Goal: Check status: Check status

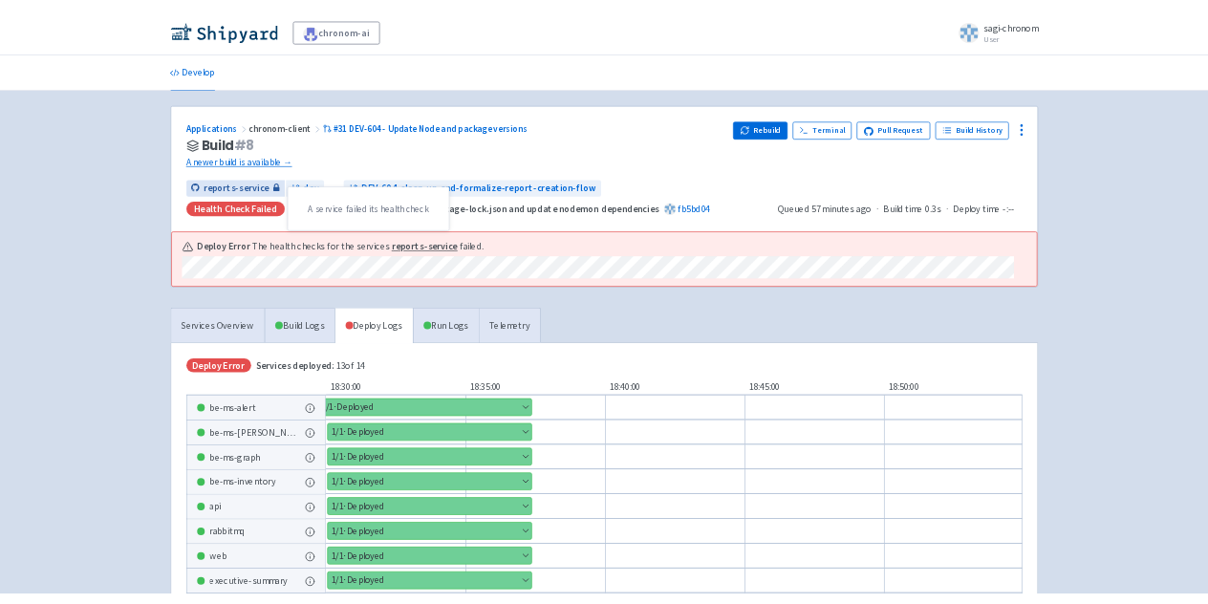
scroll to position [287, 0]
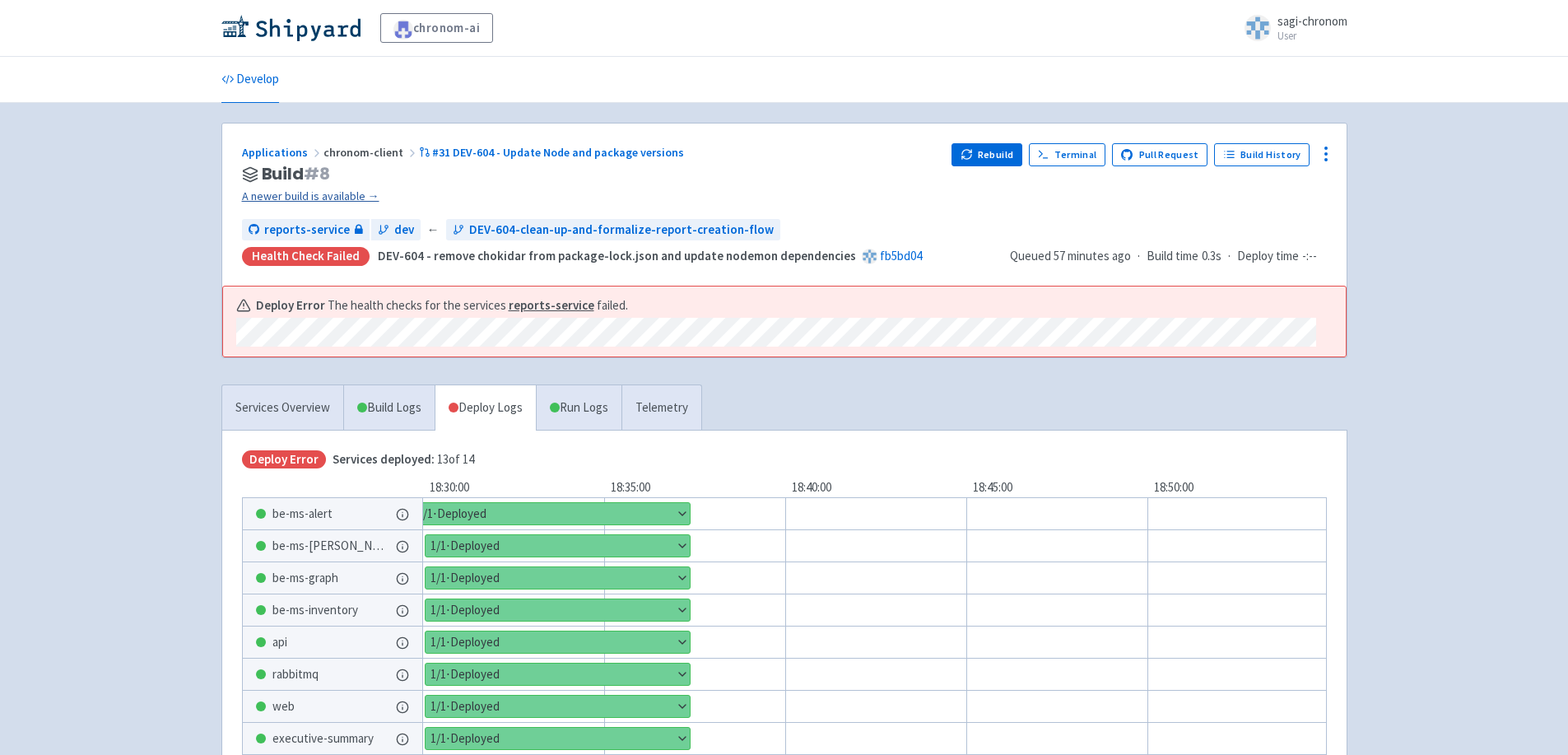
click at [298, 196] on link "A newer build is available →" at bounding box center [591, 196] width 697 height 19
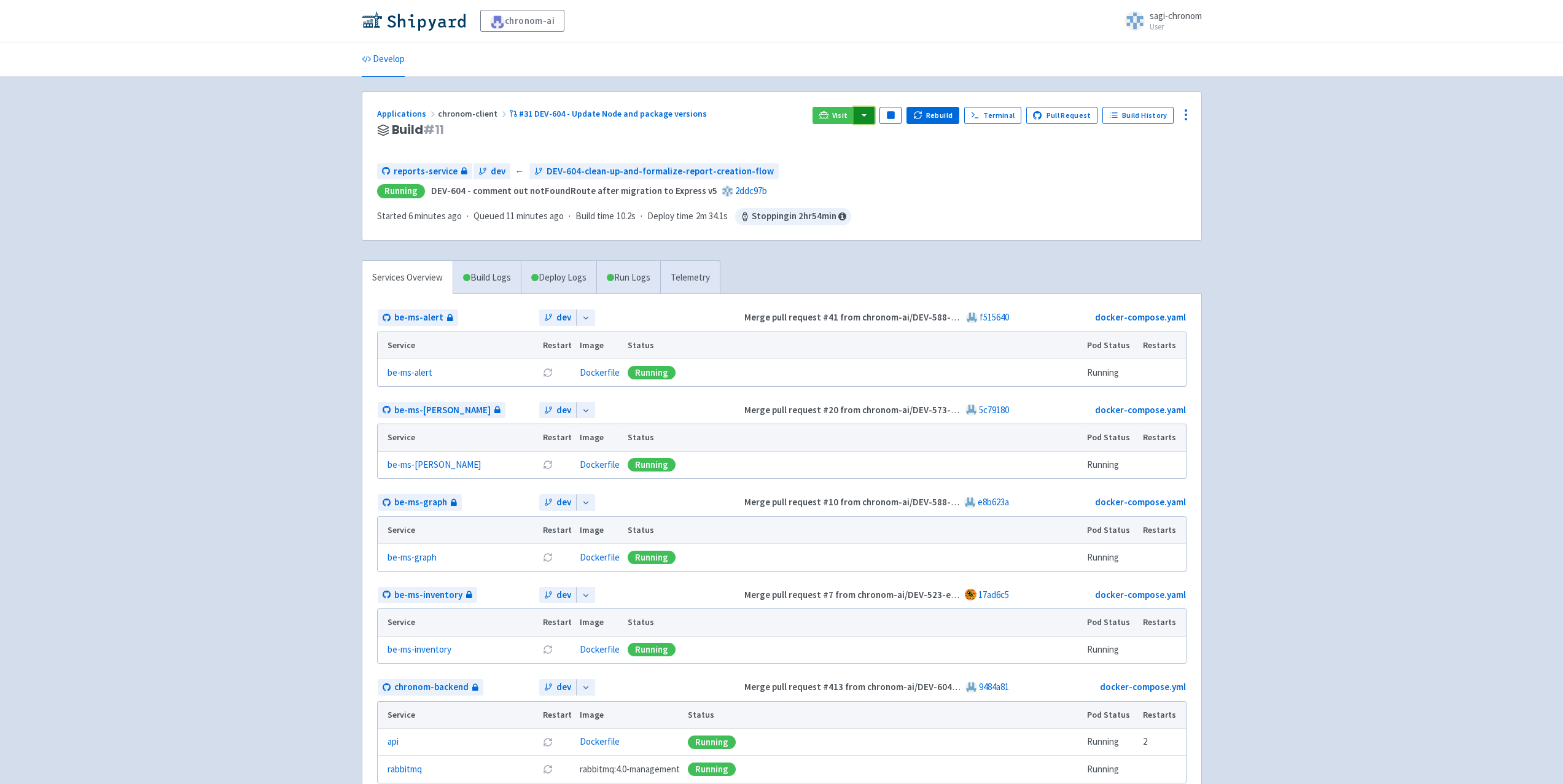
click at [778, 118] on button "button" at bounding box center [864, 115] width 21 height 17
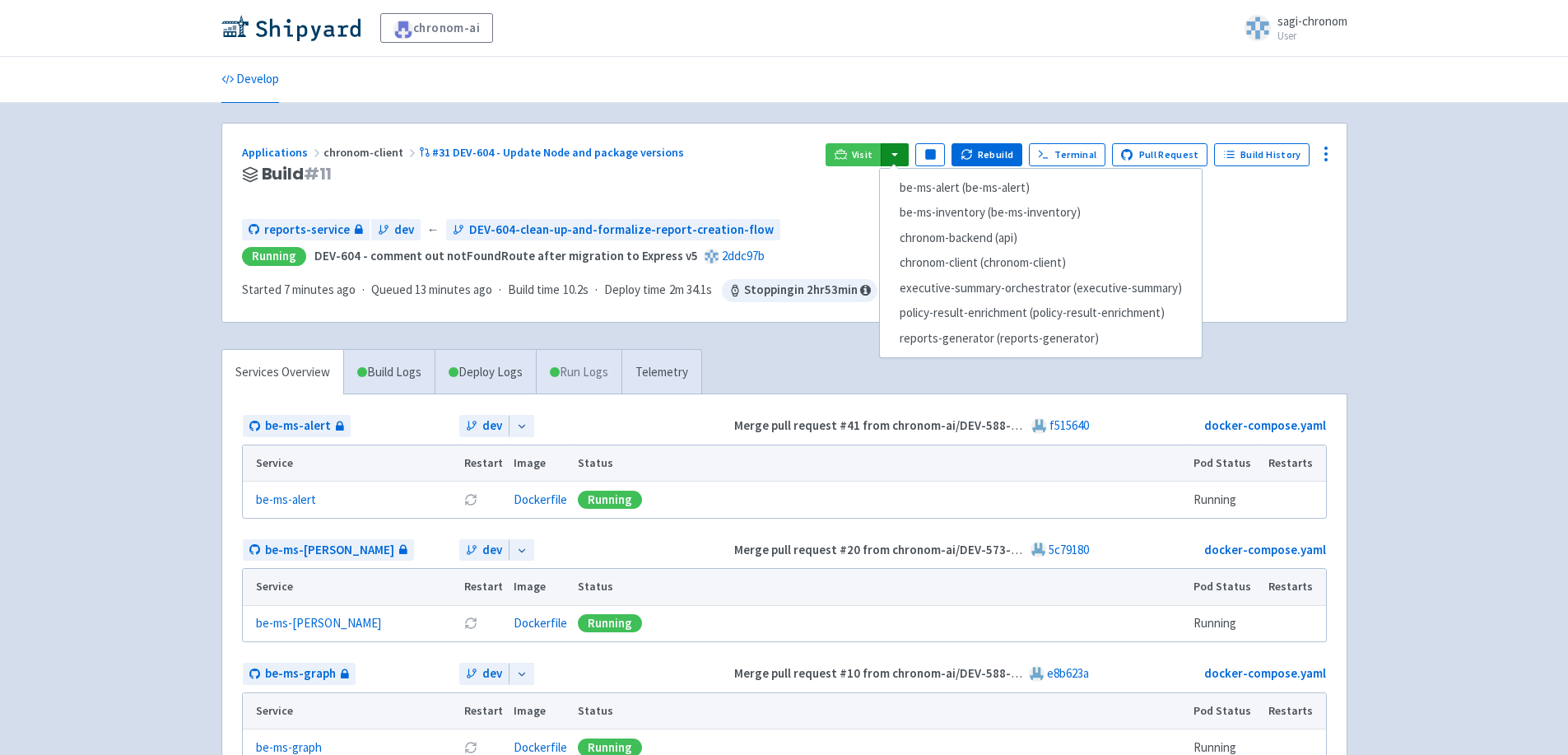
click at [561, 365] on link "Run Logs" at bounding box center [578, 372] width 85 height 46
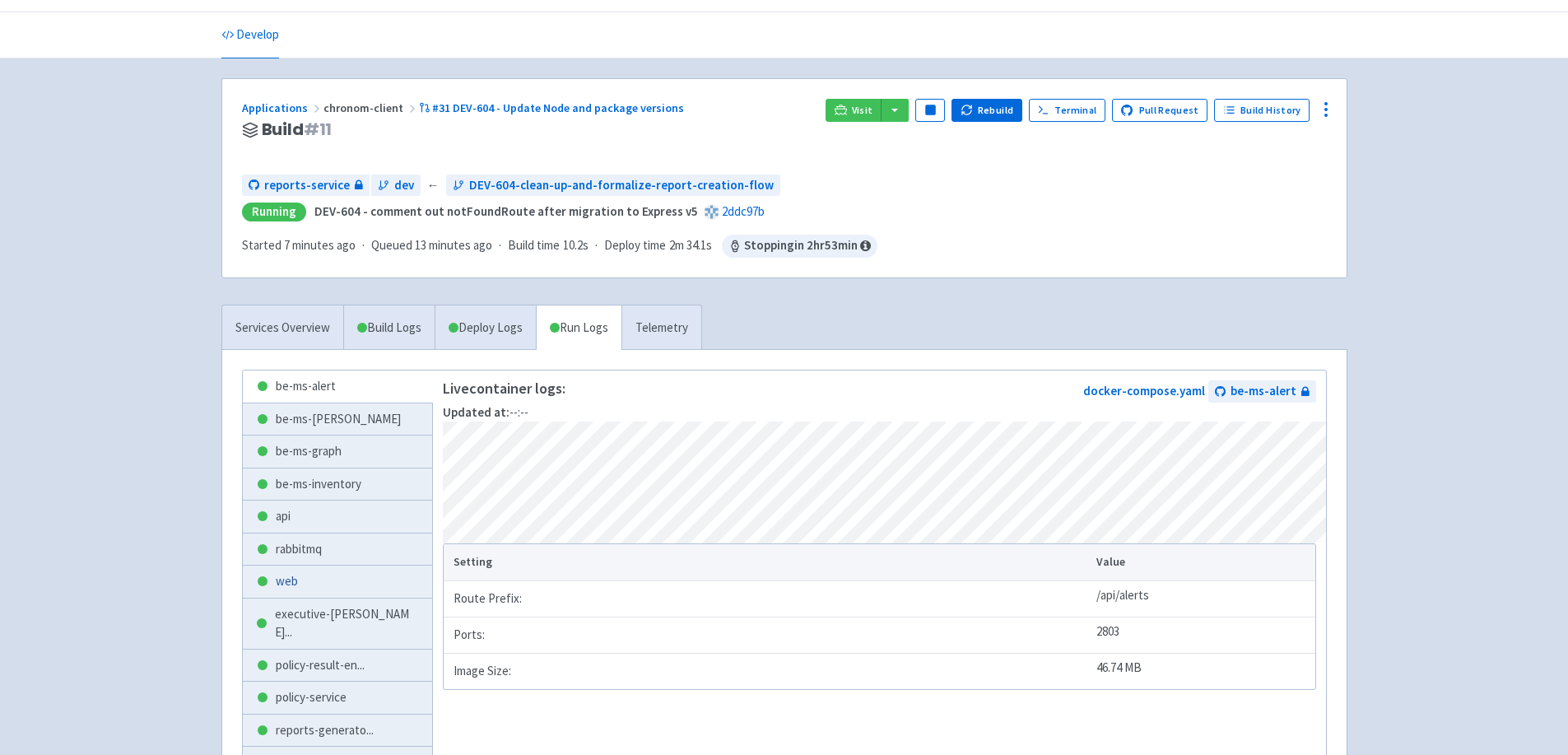
scroll to position [83, 0]
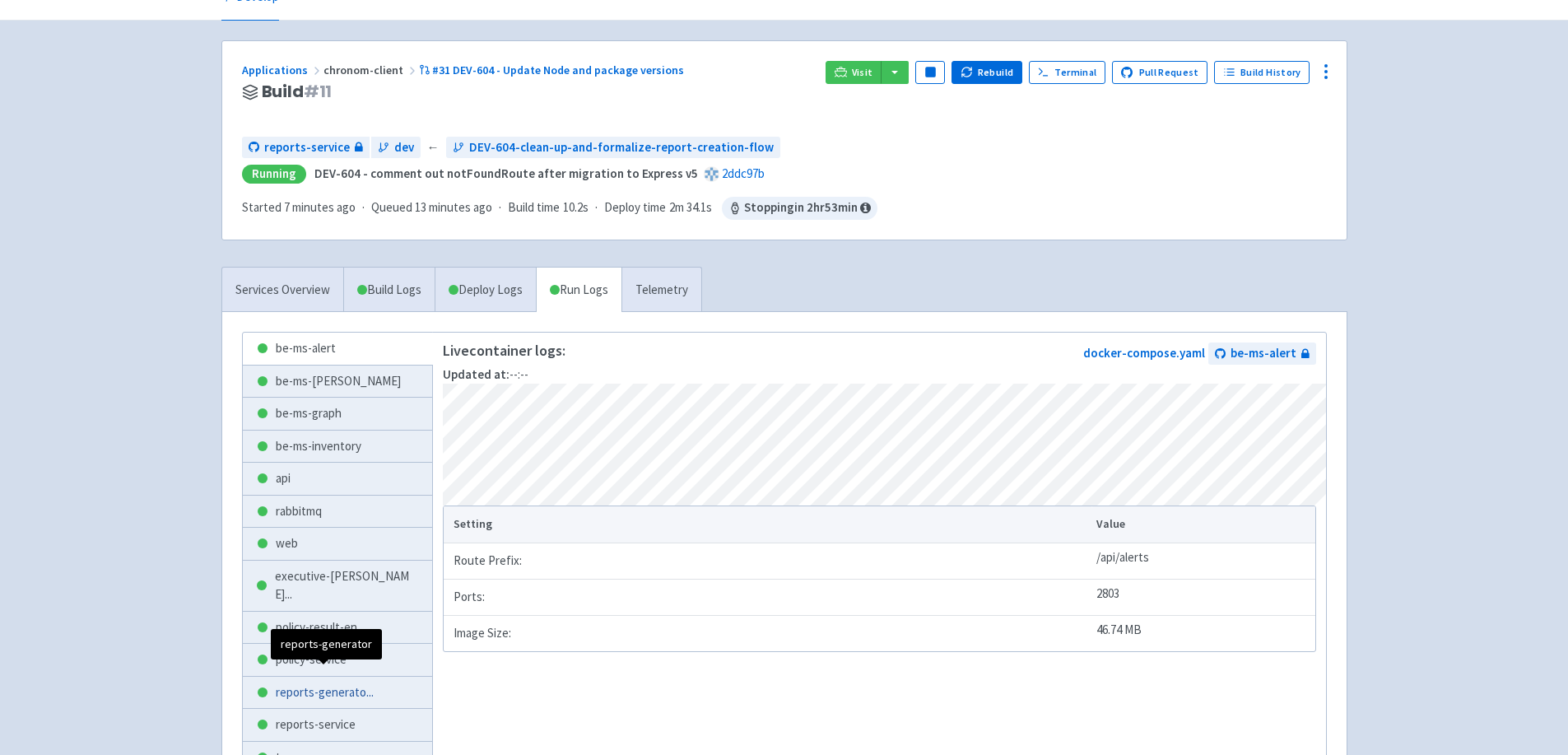
click at [302, 521] on span "reports-generato ..." at bounding box center [325, 692] width 98 height 19
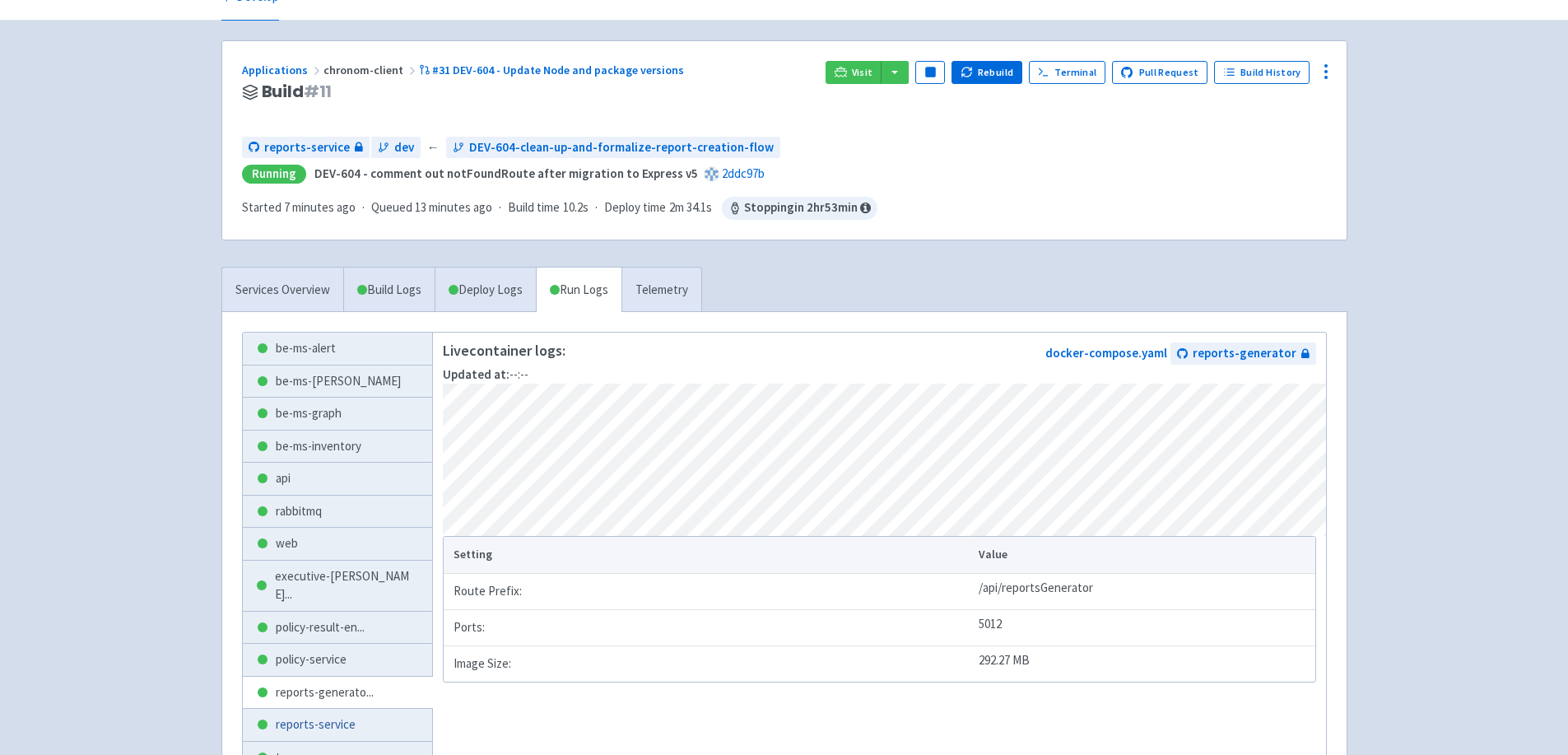
click at [323, 521] on link "reports-service" at bounding box center [338, 724] width 190 height 32
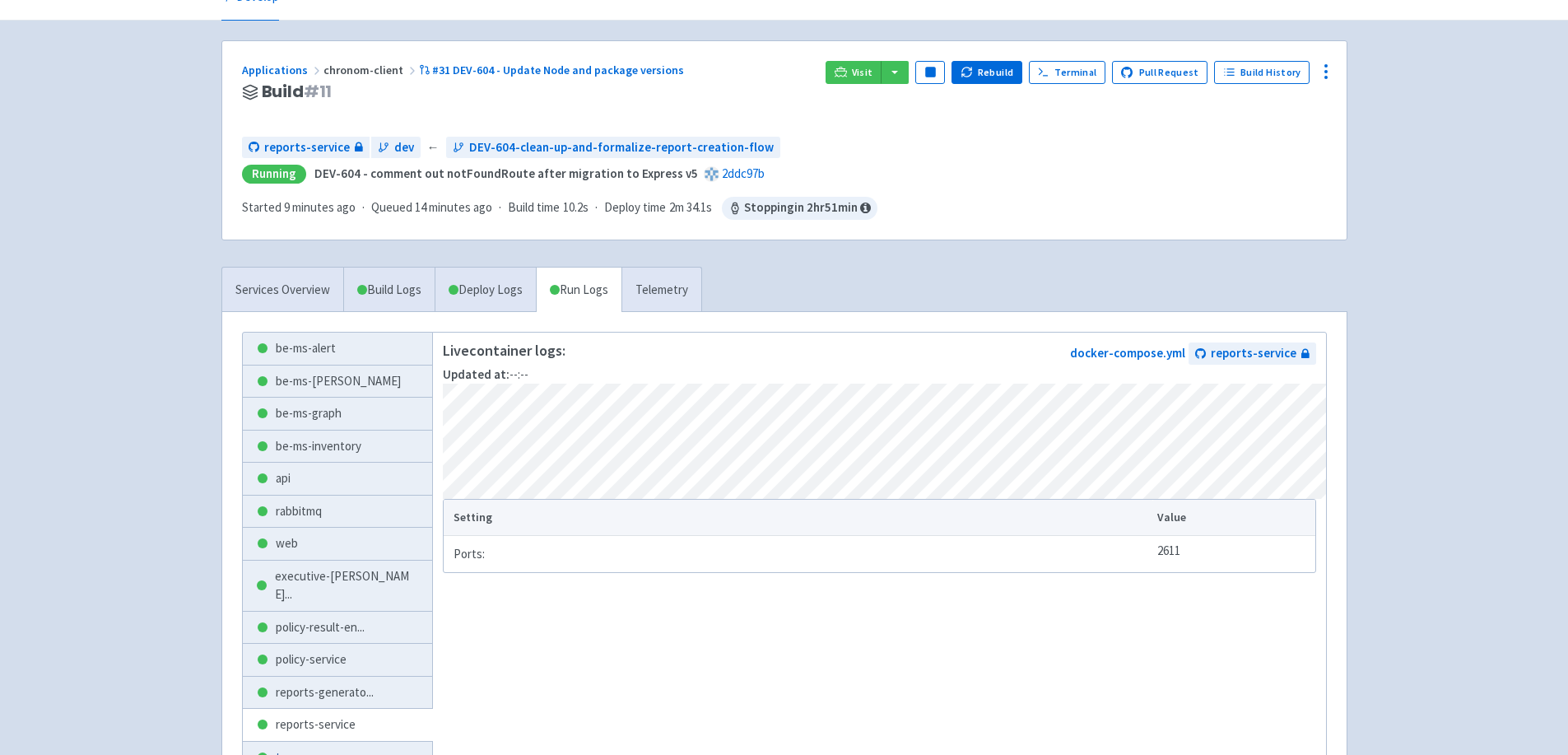
click at [314, 521] on link "typesense" at bounding box center [338, 757] width 190 height 32
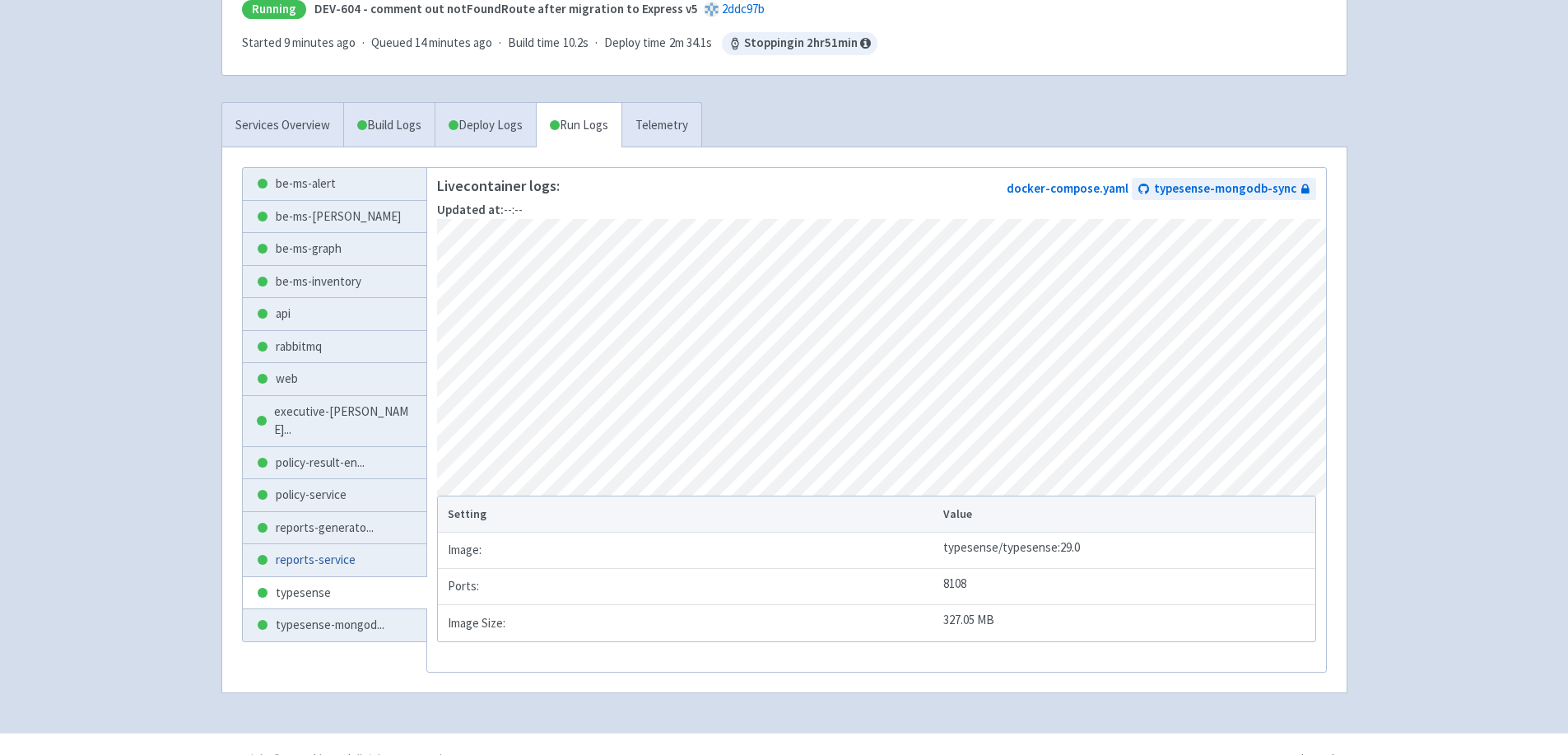
click at [310, 521] on link "reports-service" at bounding box center [335, 560] width 184 height 32
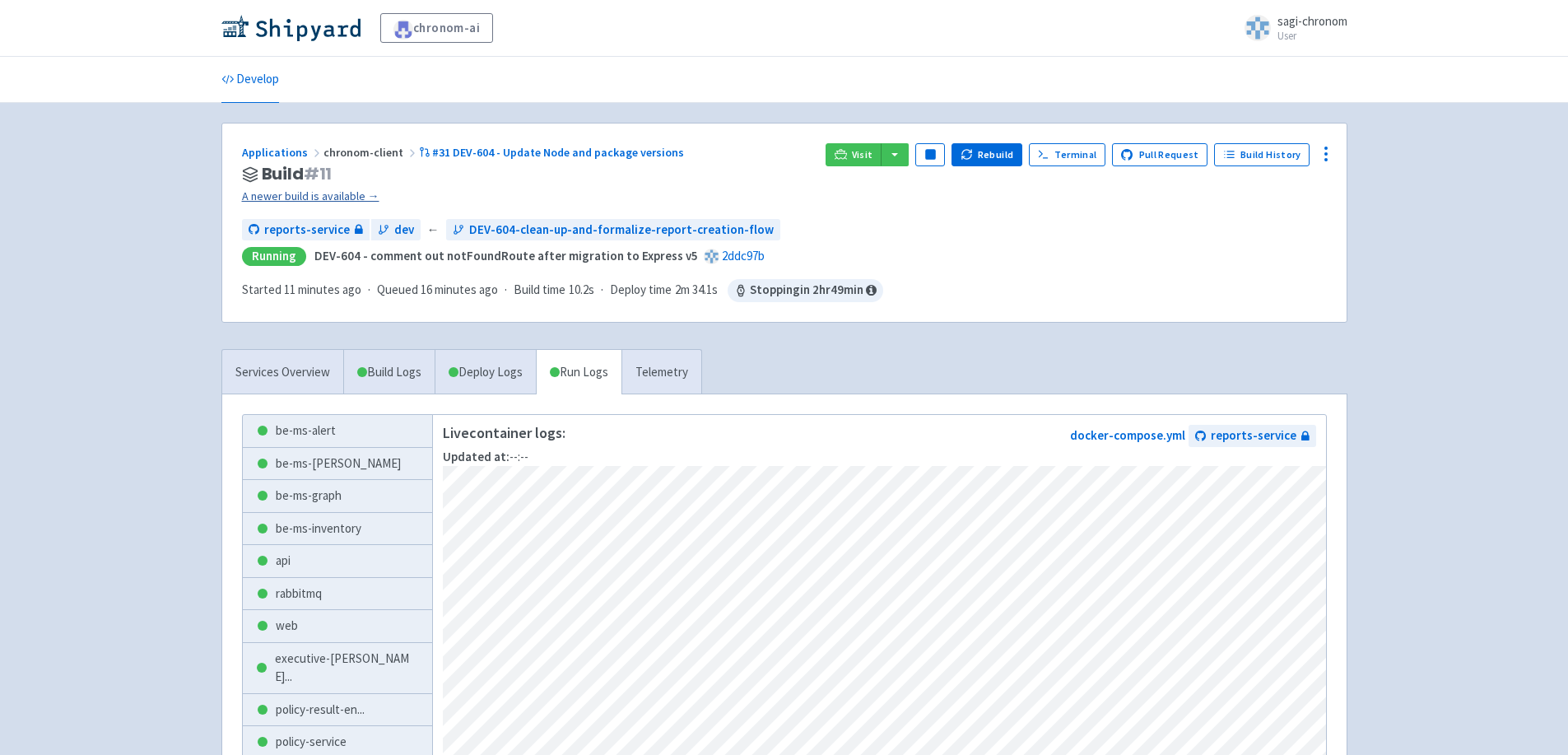
click at [289, 199] on link "A newer build is available →" at bounding box center [527, 196] width 570 height 19
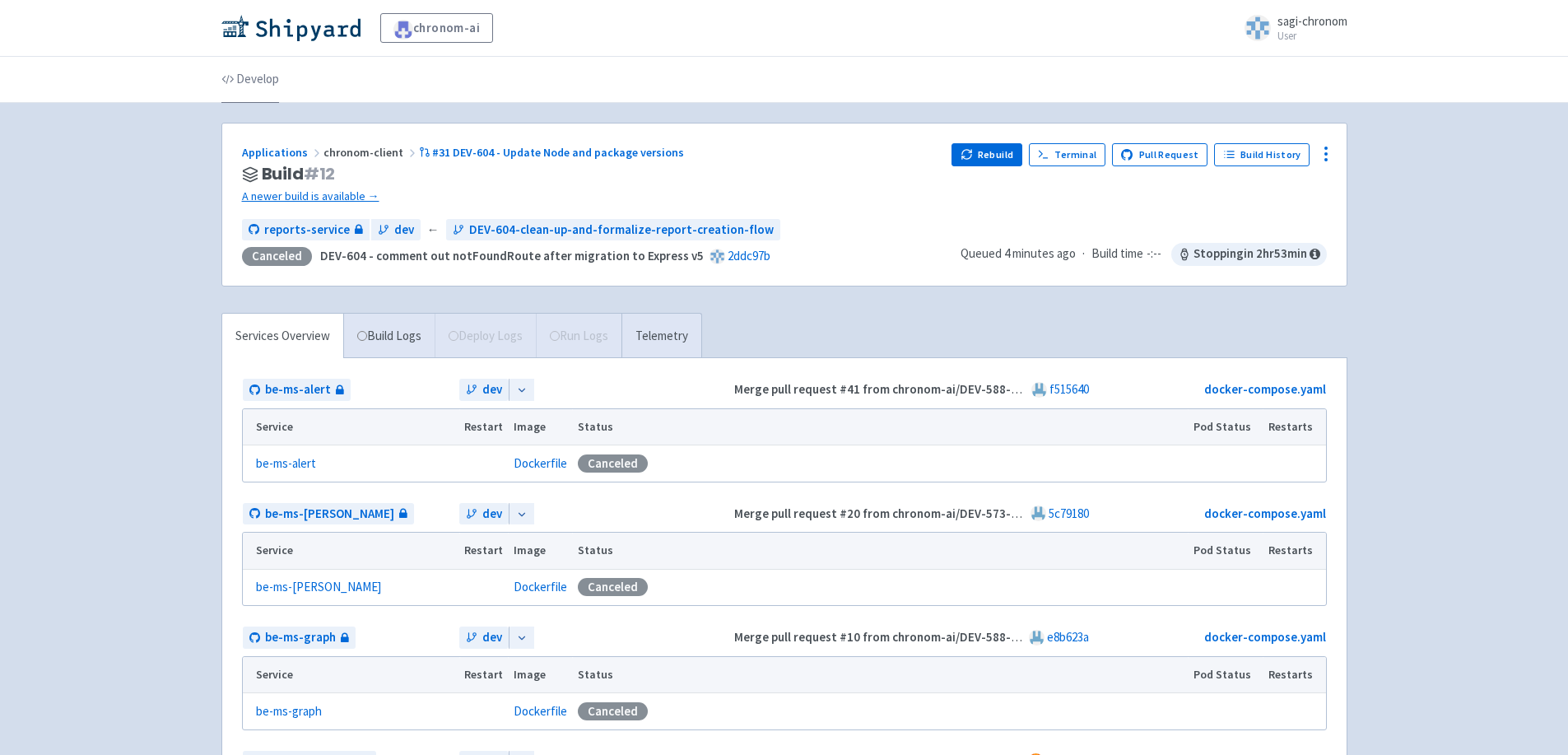
click at [252, 76] on link "Develop" at bounding box center [250, 80] width 58 height 46
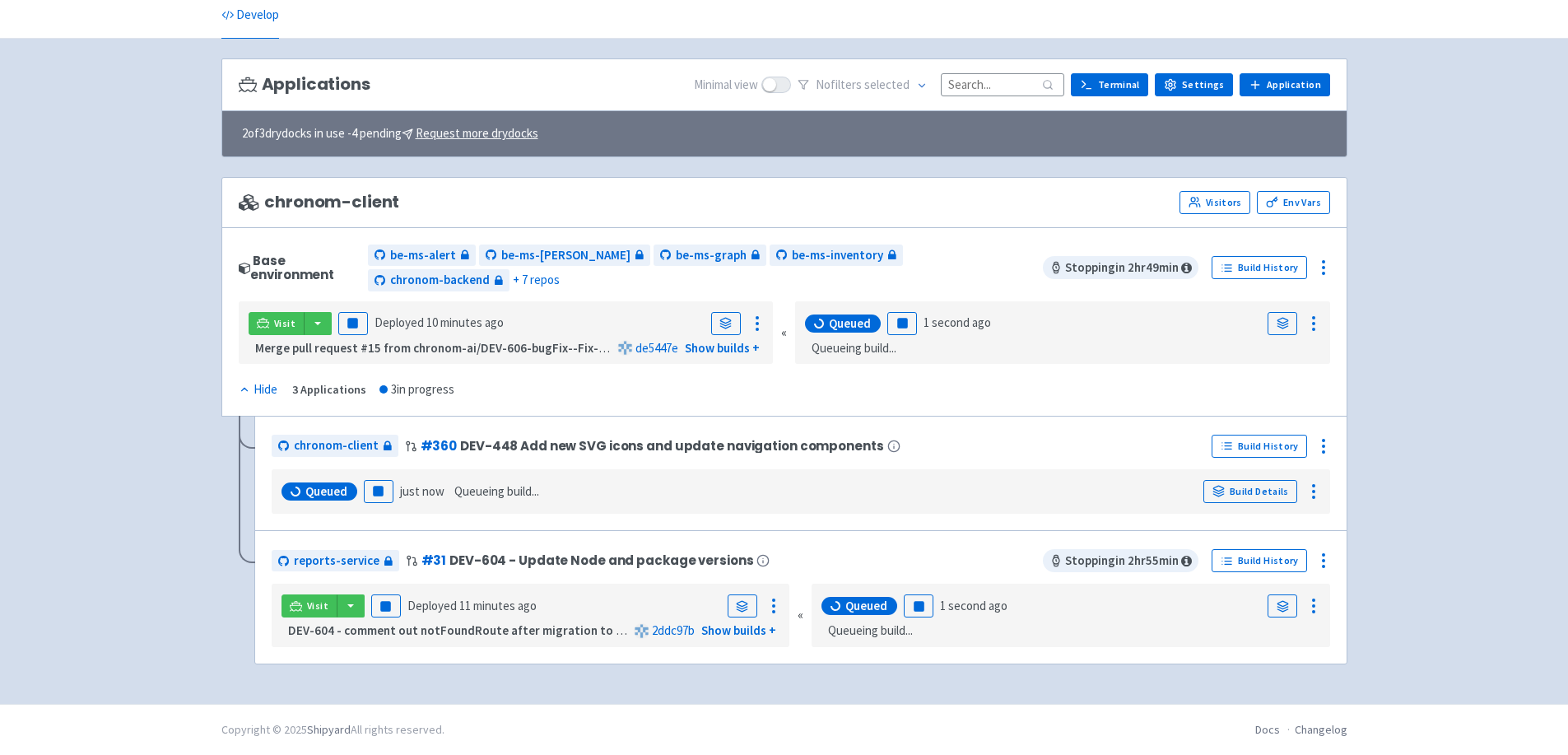
scroll to position [44, 0]
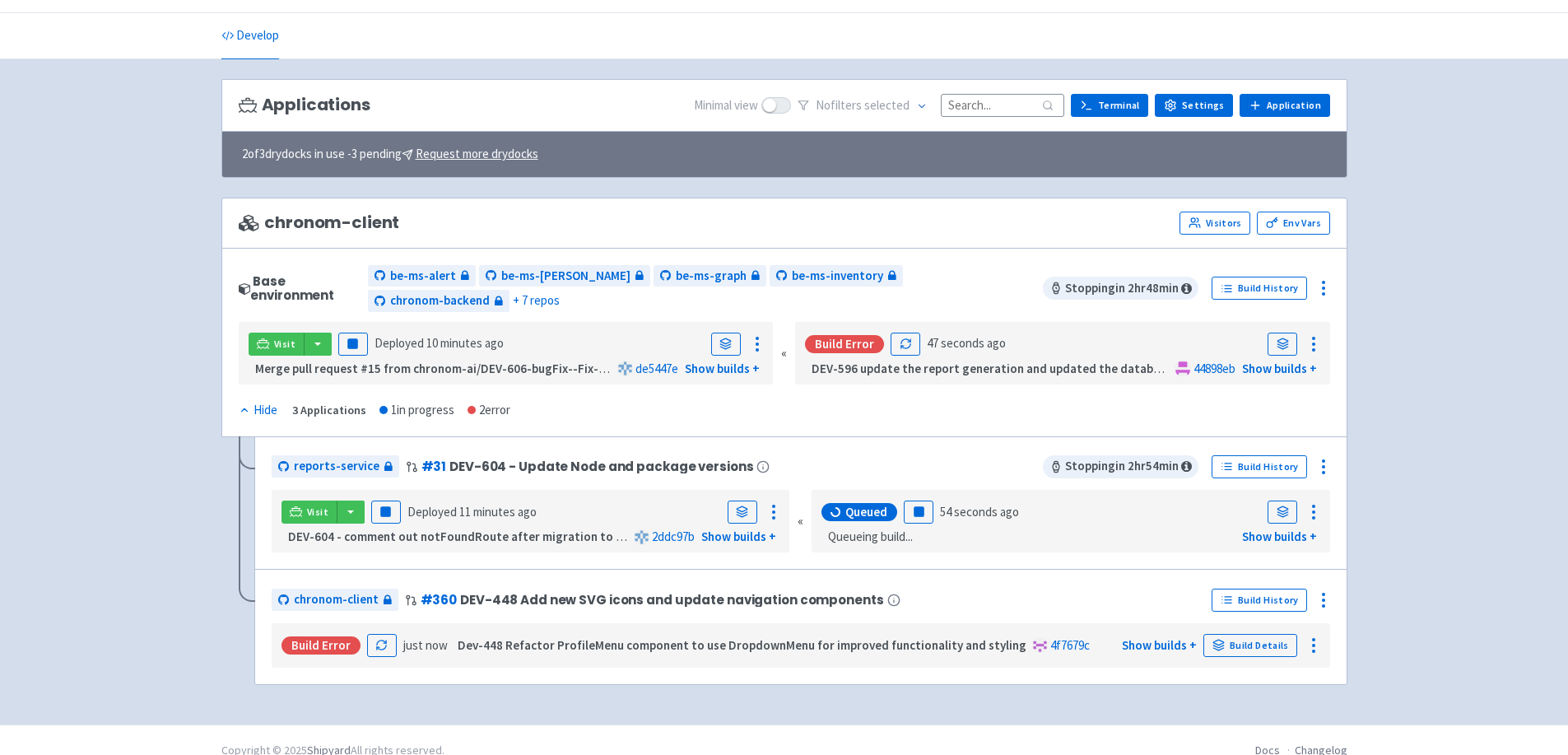
click at [1067, 331] on div "Build Error 47 seconds ago" at bounding box center [1063, 343] width 522 height 31
click at [1284, 337] on icon at bounding box center [1283, 343] width 12 height 12
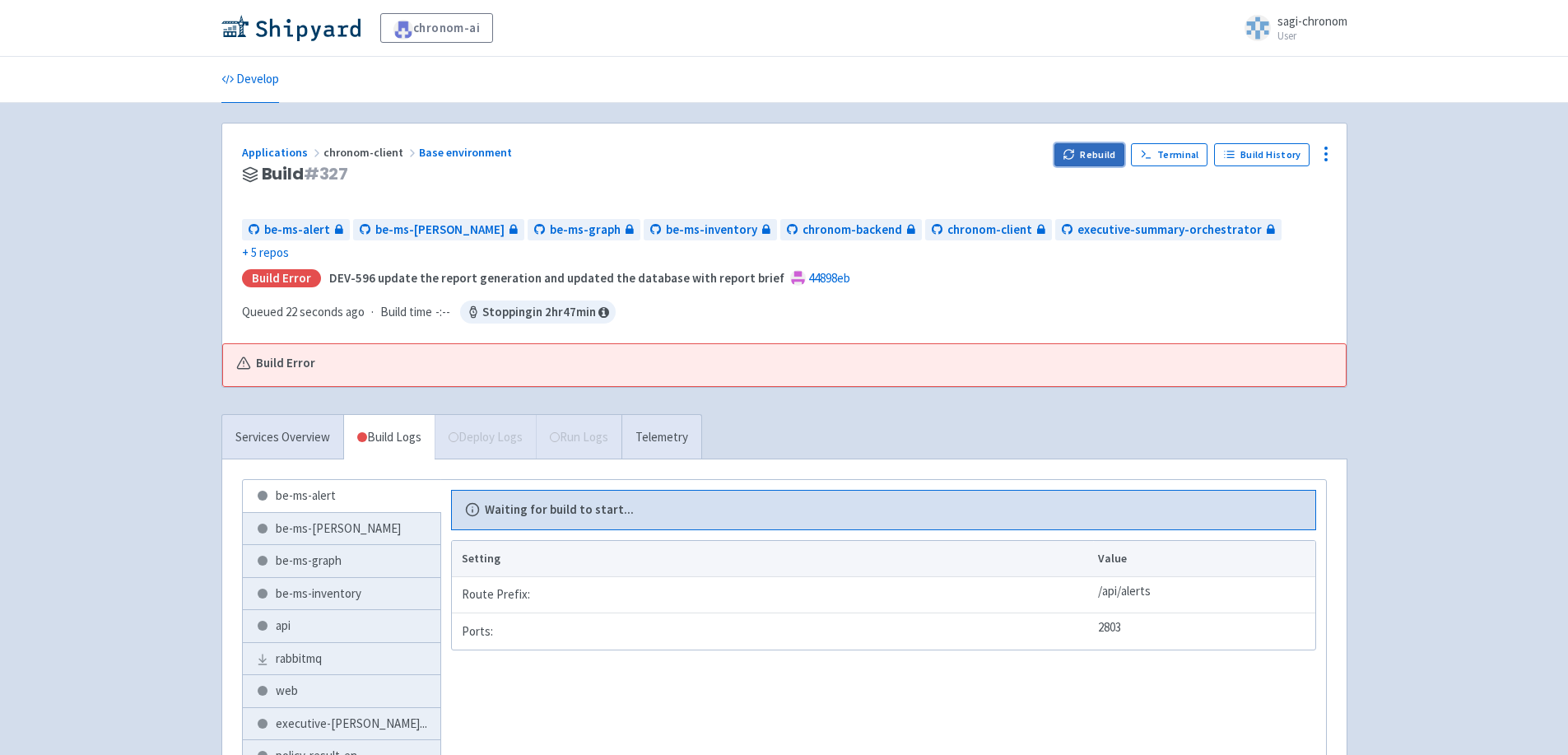
click at [1082, 148] on button "Rebuild" at bounding box center [1090, 154] width 71 height 23
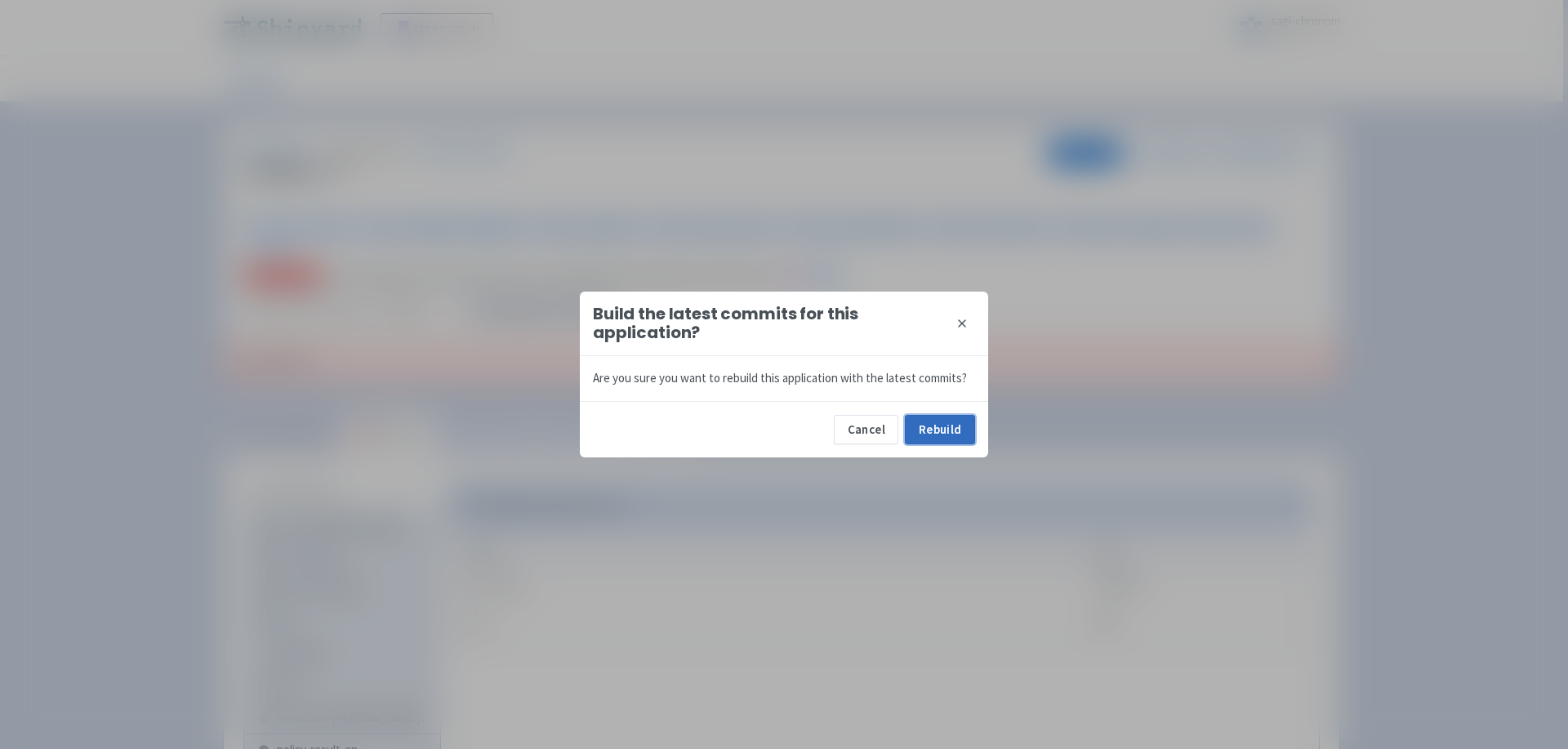
click at [931, 426] on button "Rebuild" at bounding box center [940, 430] width 70 height 29
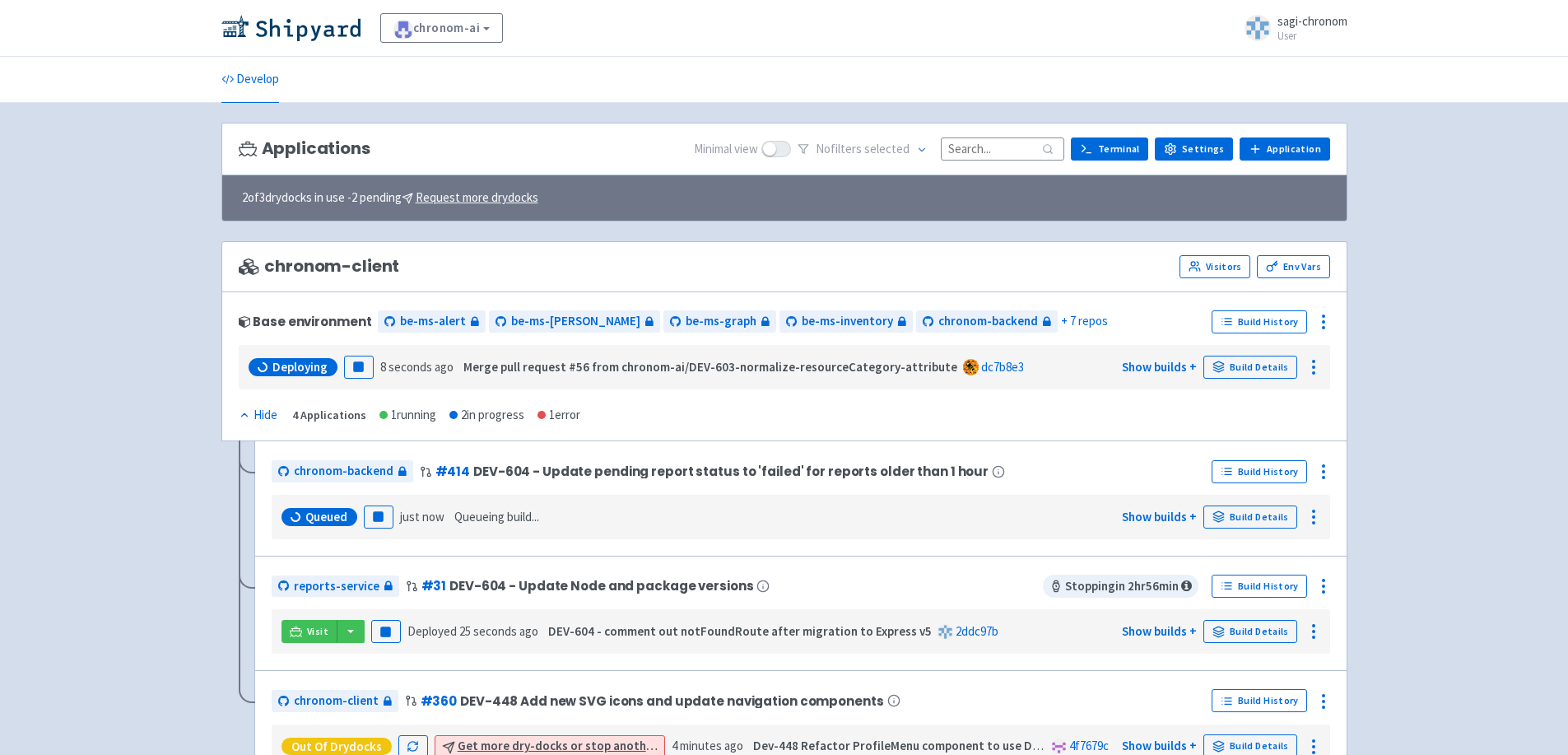
click at [1239, 348] on div "Deploying Pause 8 seconds ago Merge pull request #56 from chronom-ai/DEV-603-no…" at bounding box center [784, 368] width 1092 height 45
click at [1243, 361] on link "Build Details" at bounding box center [1250, 367] width 94 height 23
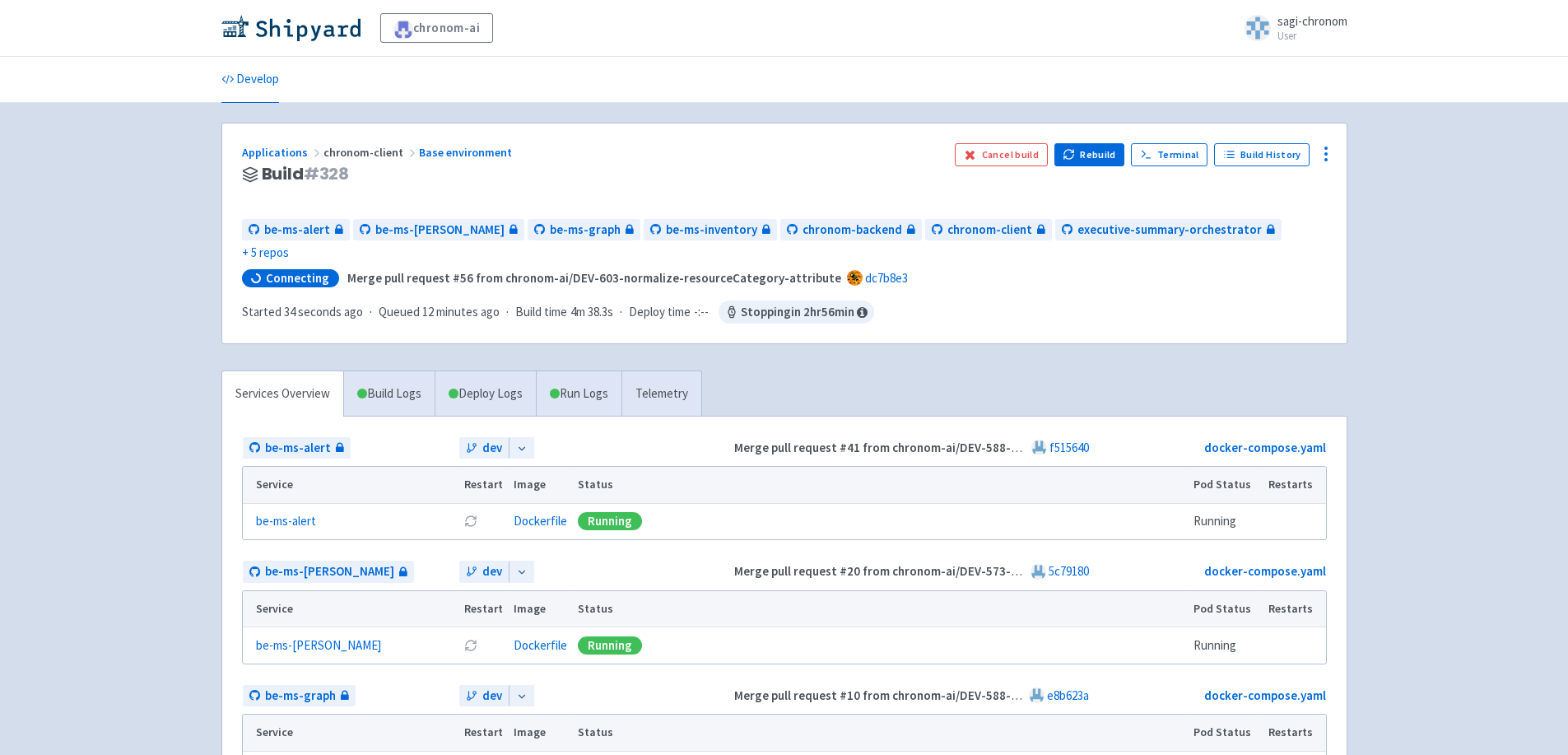
click at [246, 57] on link "Develop" at bounding box center [250, 80] width 58 height 46
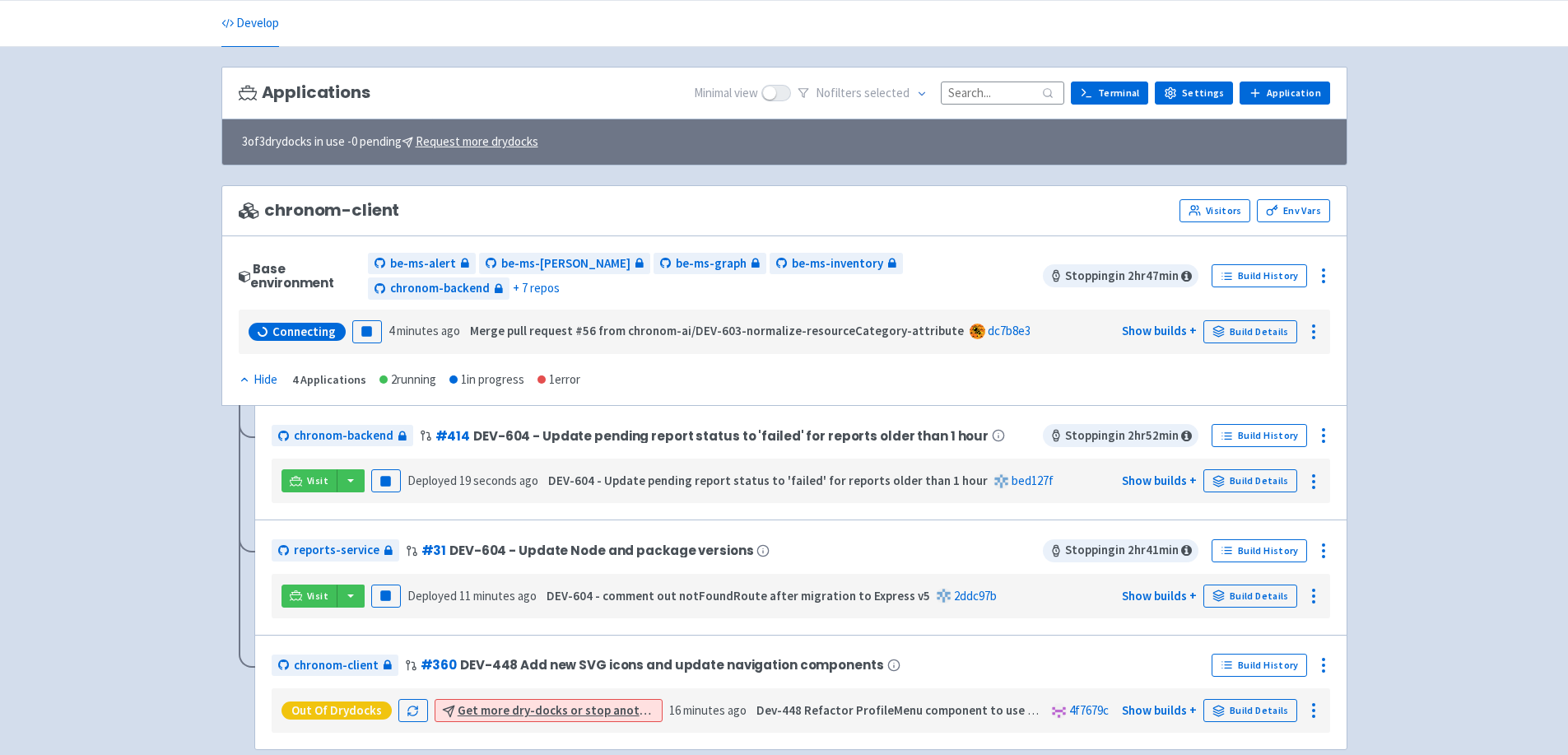
scroll to position [121, 0]
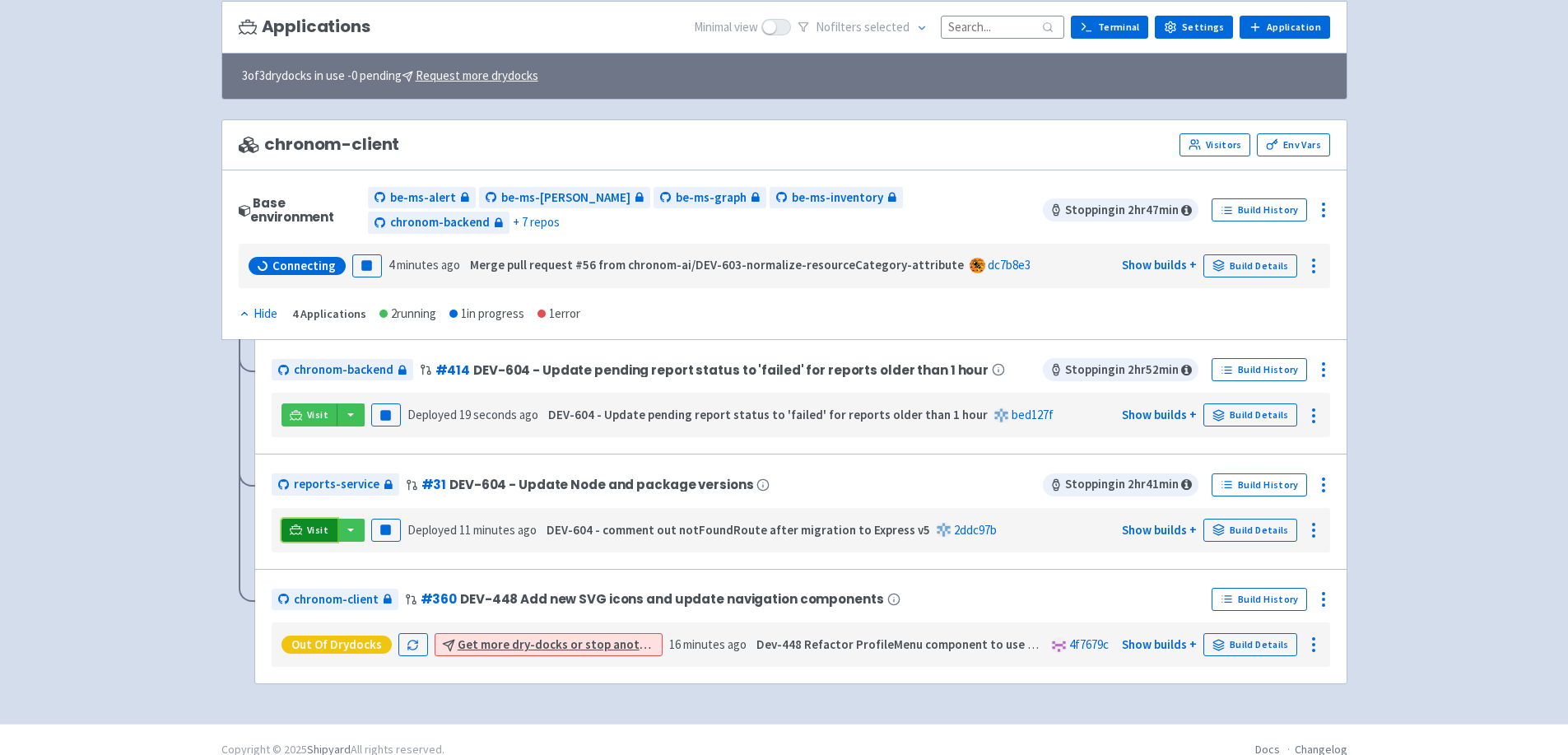
click at [301, 533] on icon at bounding box center [295, 534] width 13 height 2
click at [345, 518] on button "button" at bounding box center [350, 529] width 28 height 23
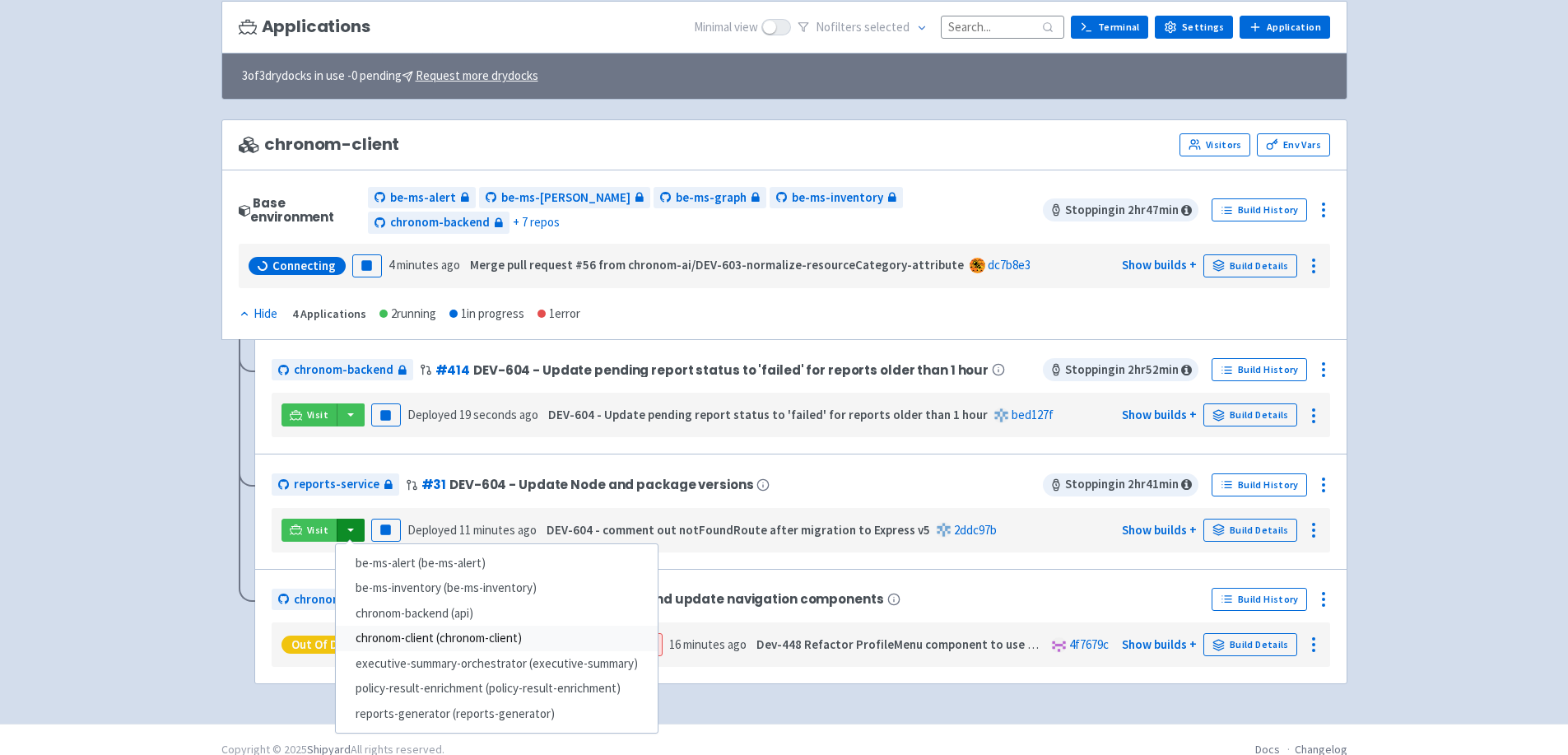
click at [377, 626] on link "chronom-client (chronom-client)" at bounding box center [497, 639] width 322 height 26
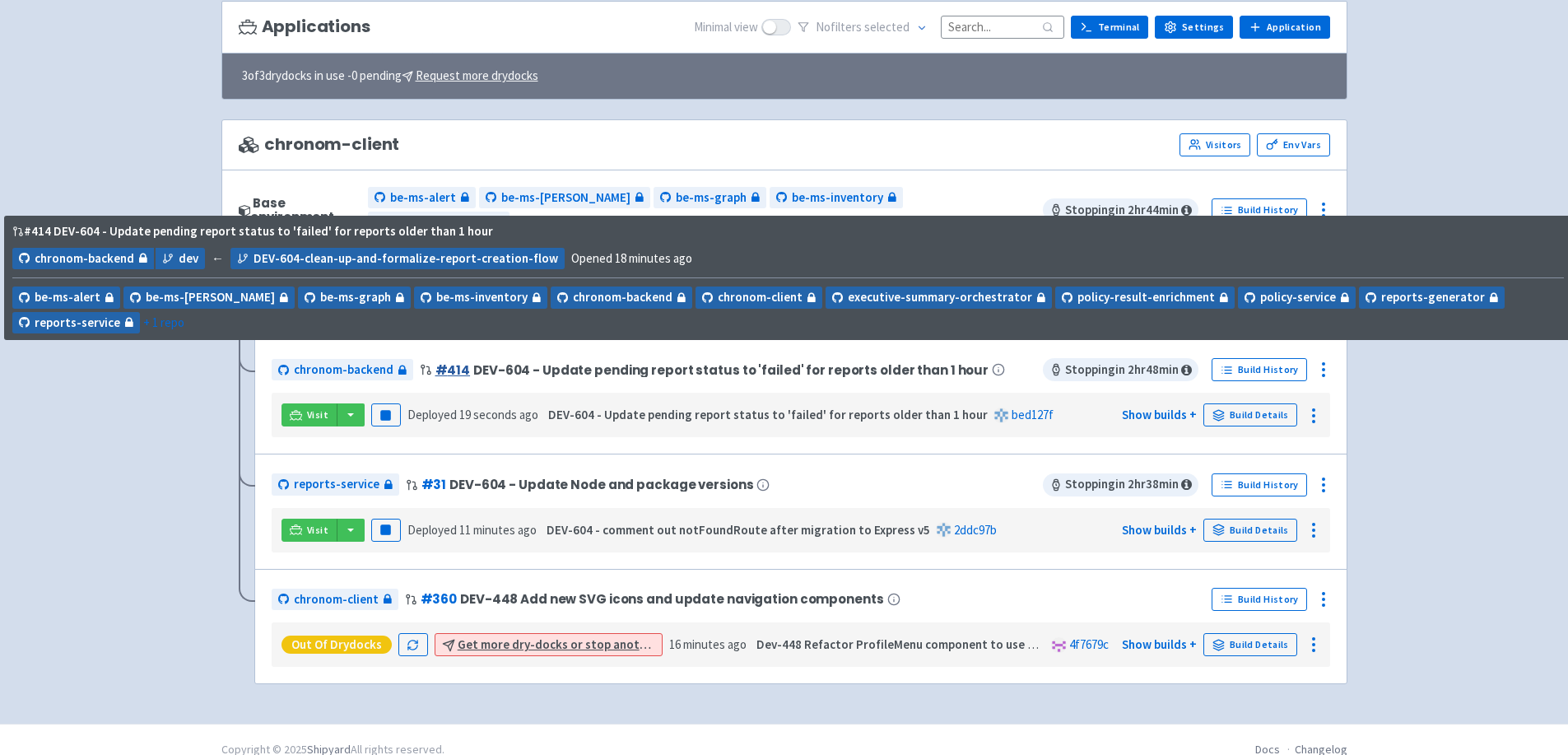
click at [456, 362] on link "# 414" at bounding box center [453, 370] width 35 height 17
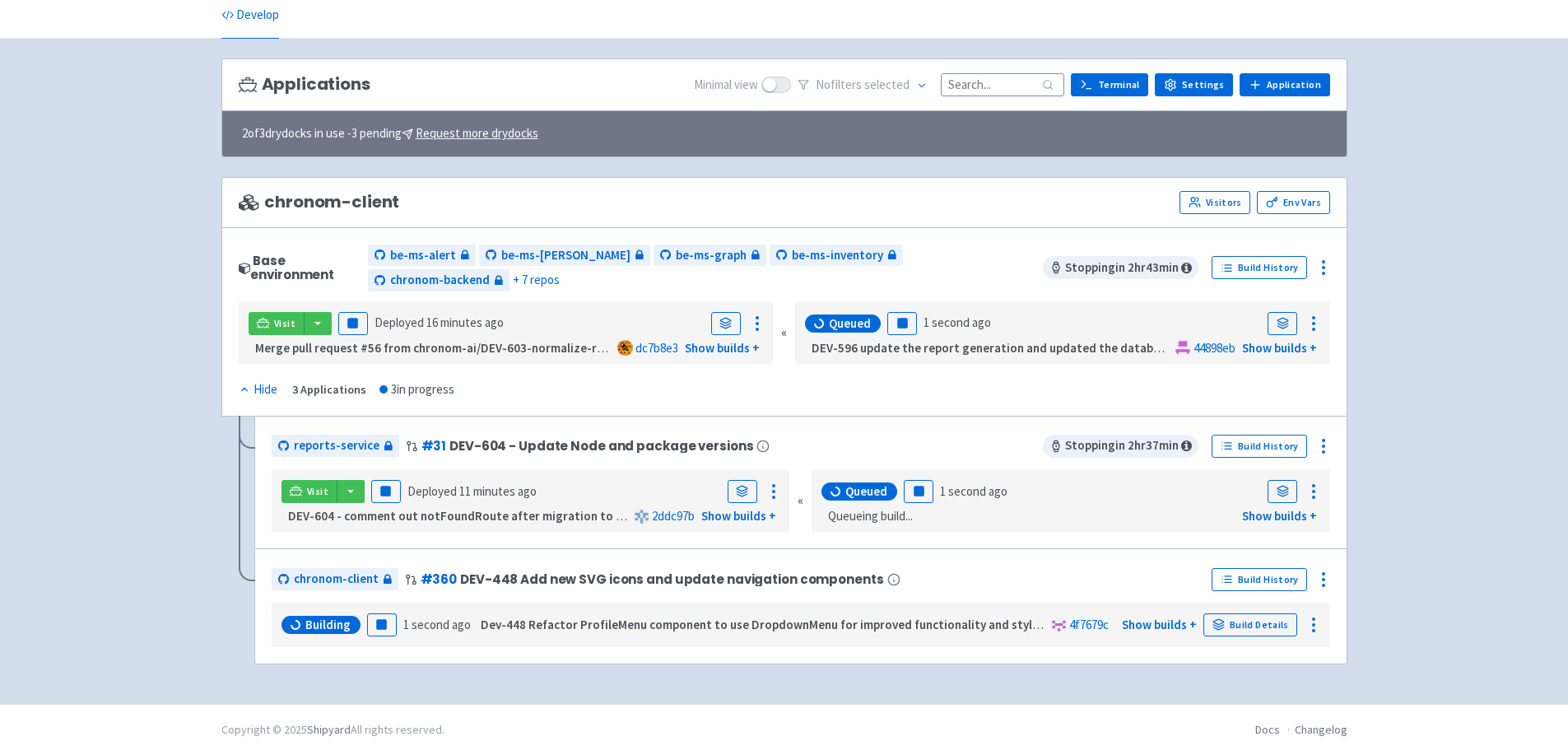
scroll to position [44, 0]
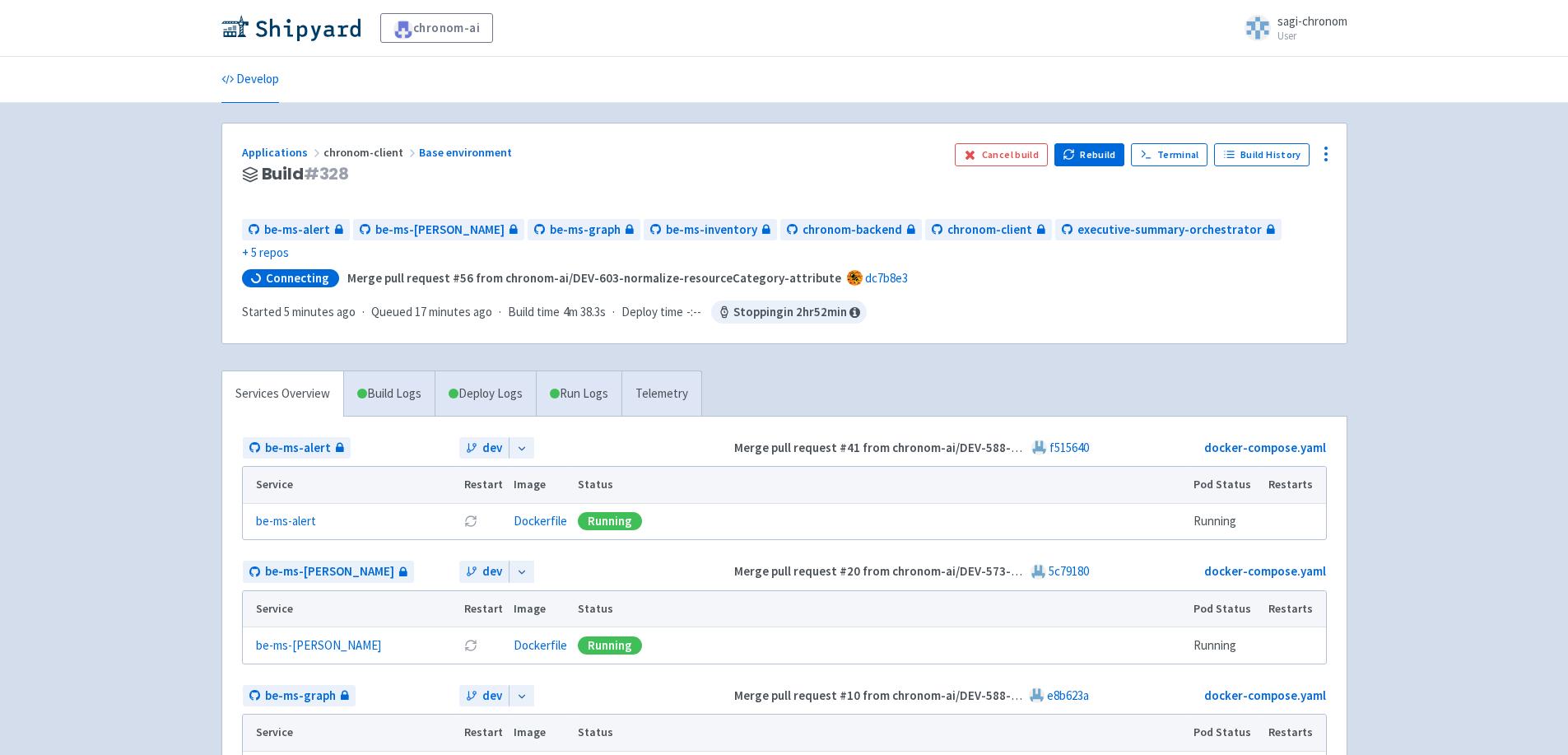
click at [260, 91] on link "Develop" at bounding box center [250, 80] width 58 height 46
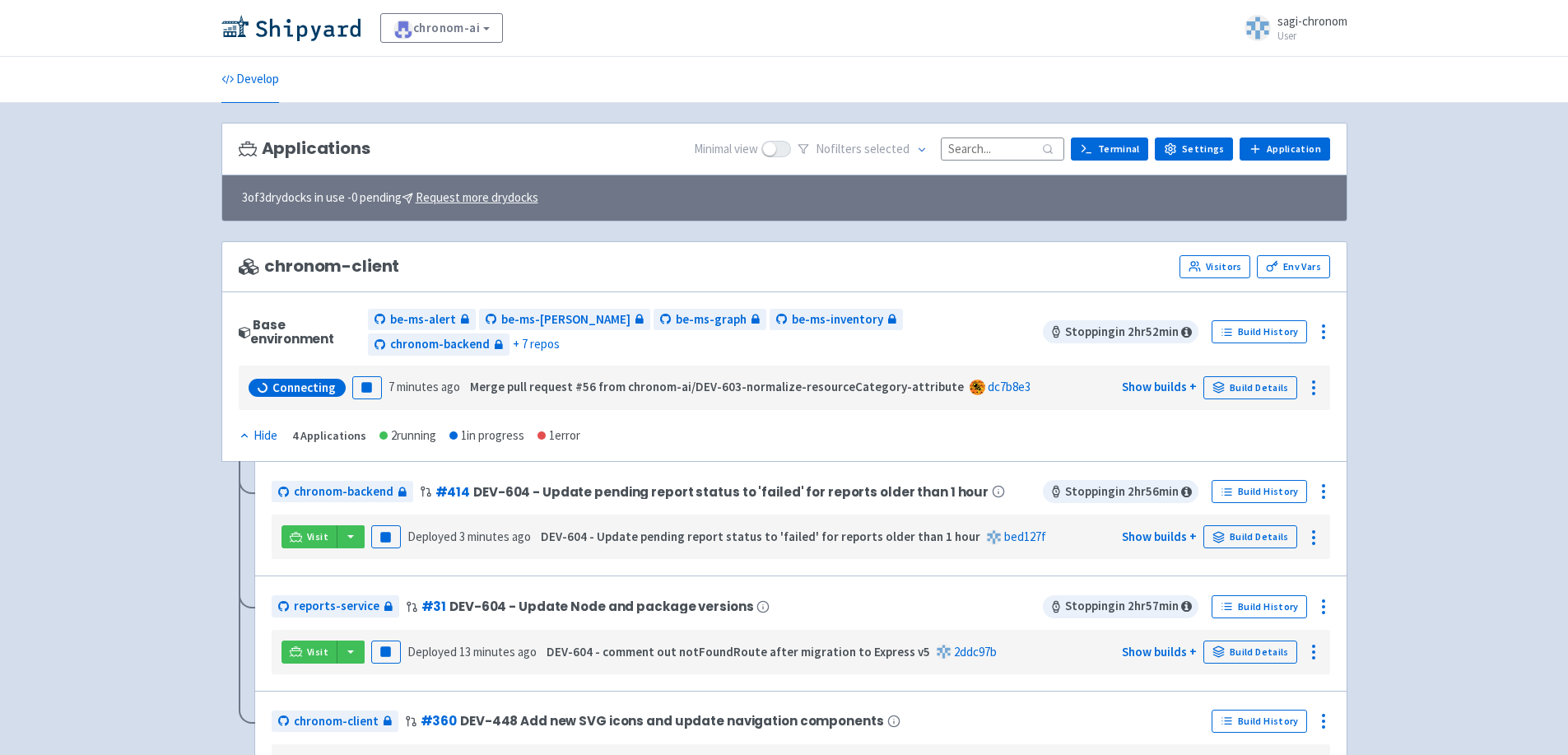
scroll to position [121, 0]
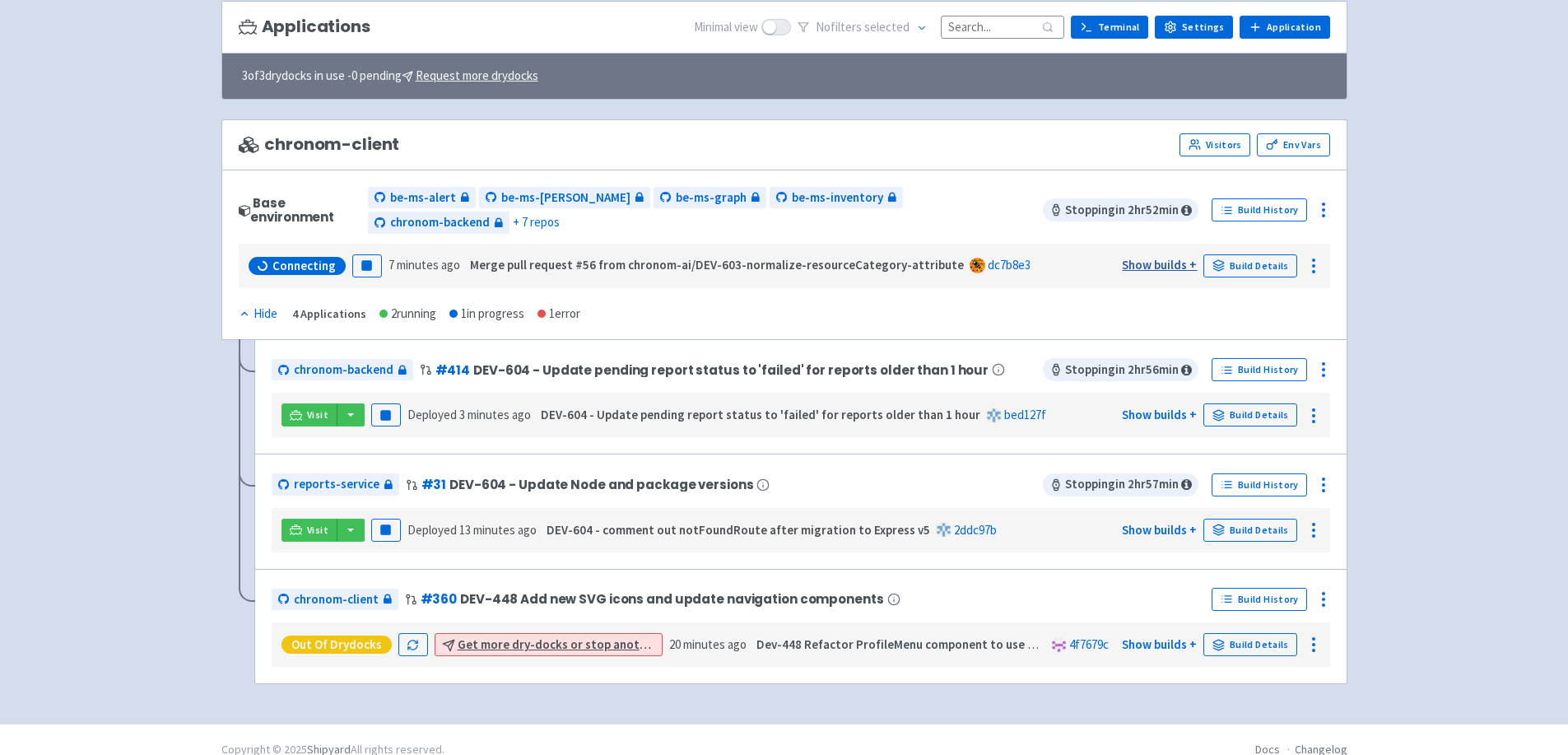
click at [1164, 257] on link "Show builds +" at bounding box center [1159, 264] width 75 height 15
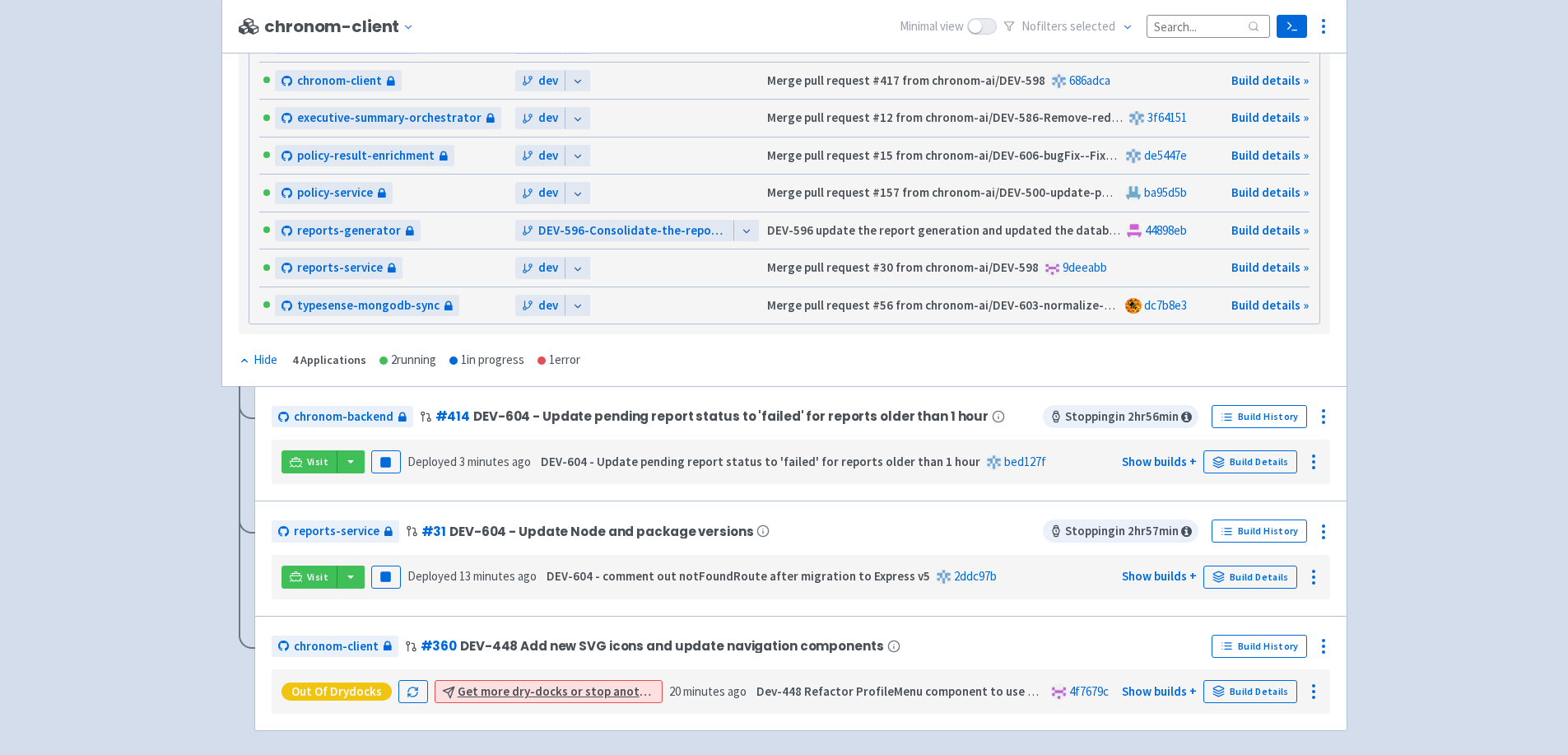
scroll to position [603, 0]
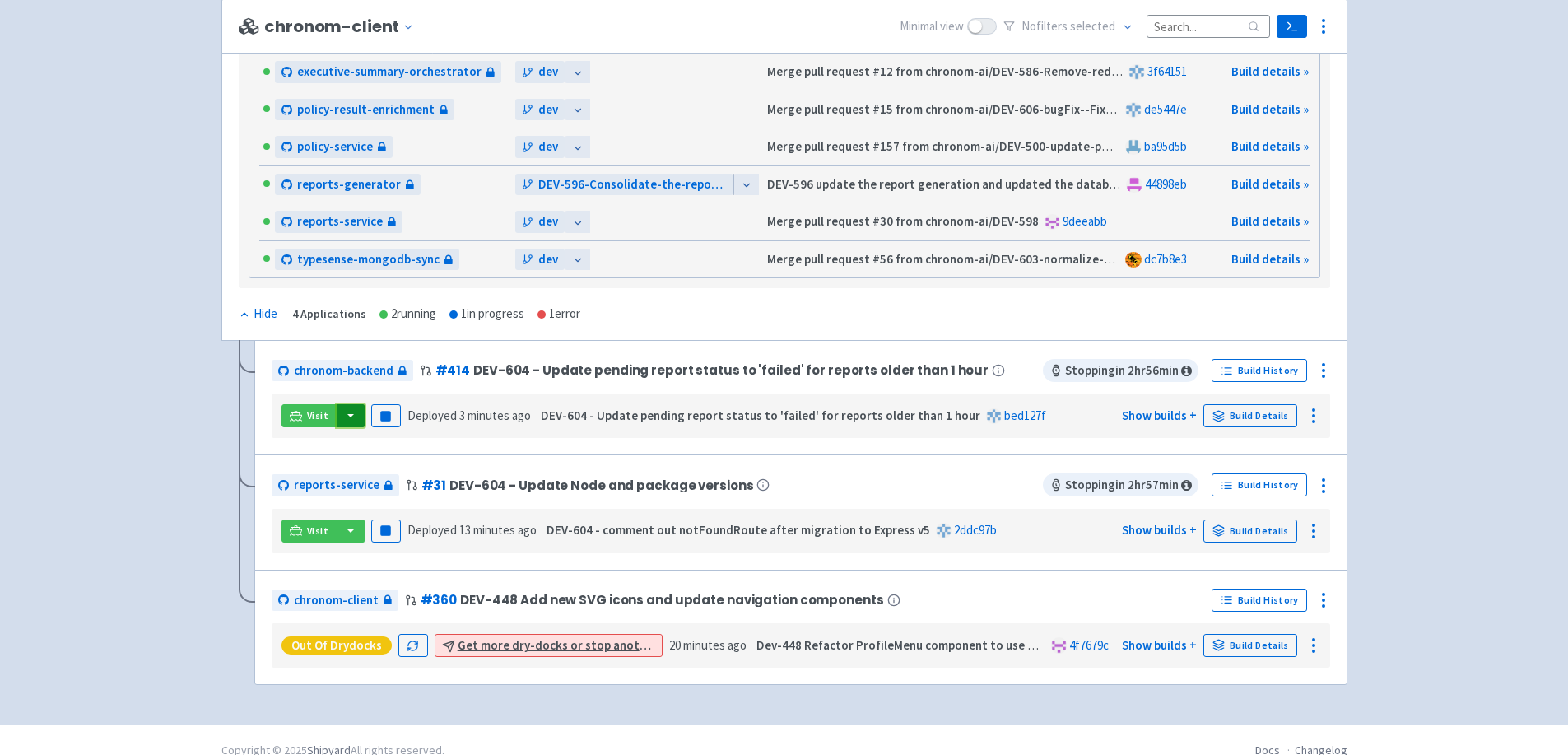
click at [344, 404] on button "button" at bounding box center [350, 415] width 28 height 23
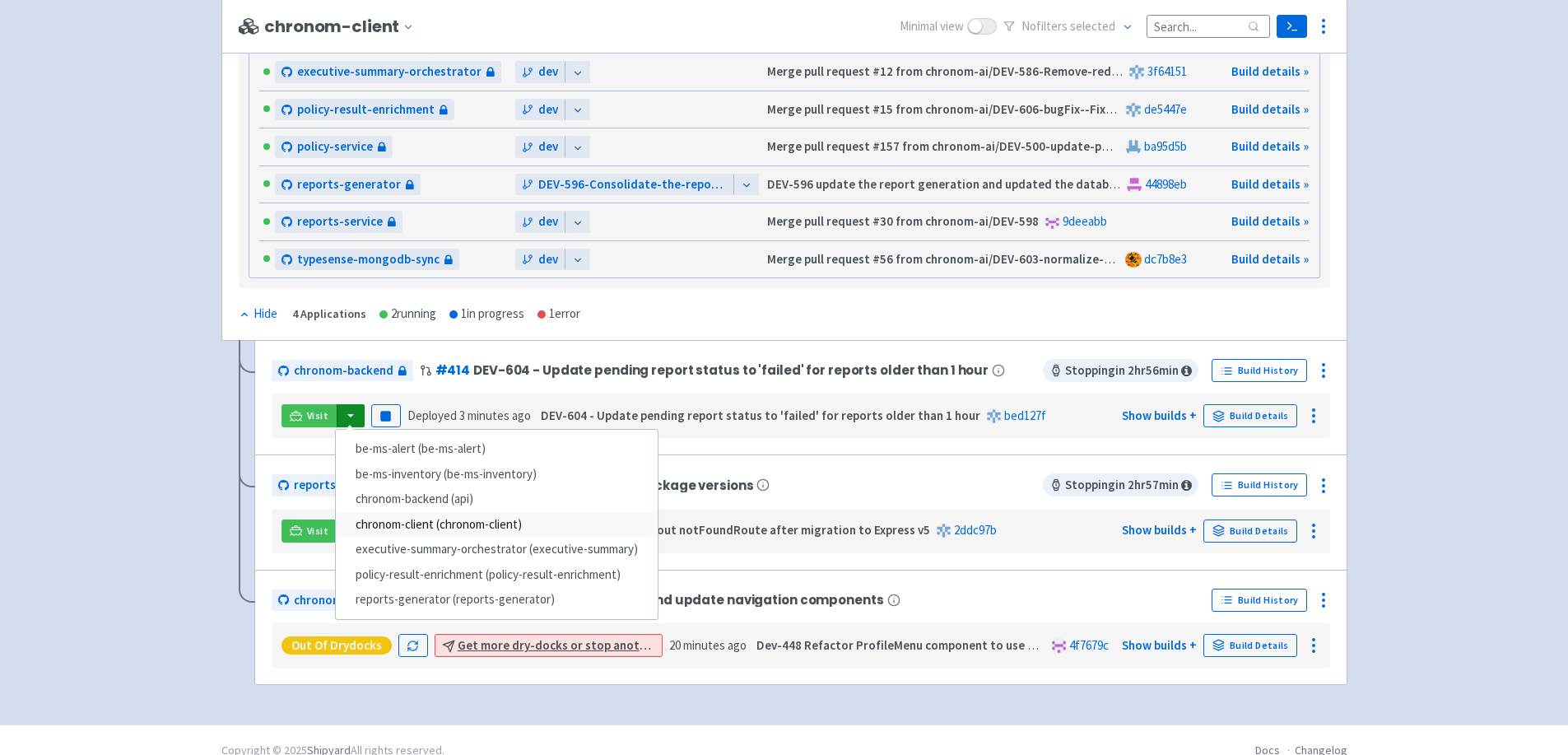
click at [536, 512] on link "chronom-client (chronom-client)" at bounding box center [497, 525] width 322 height 26
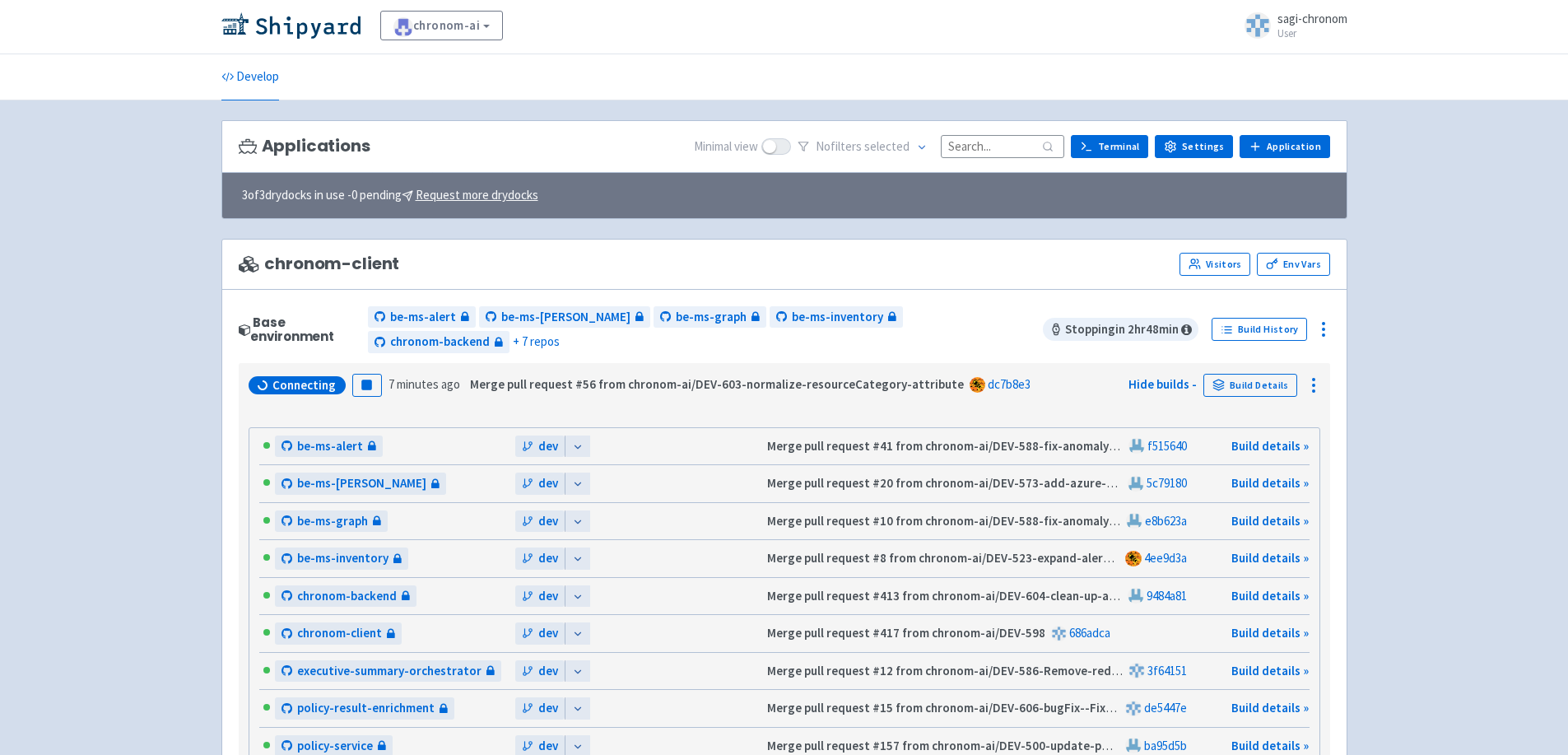
scroll to position [0, 0]
